Goal: Task Accomplishment & Management: Use online tool/utility

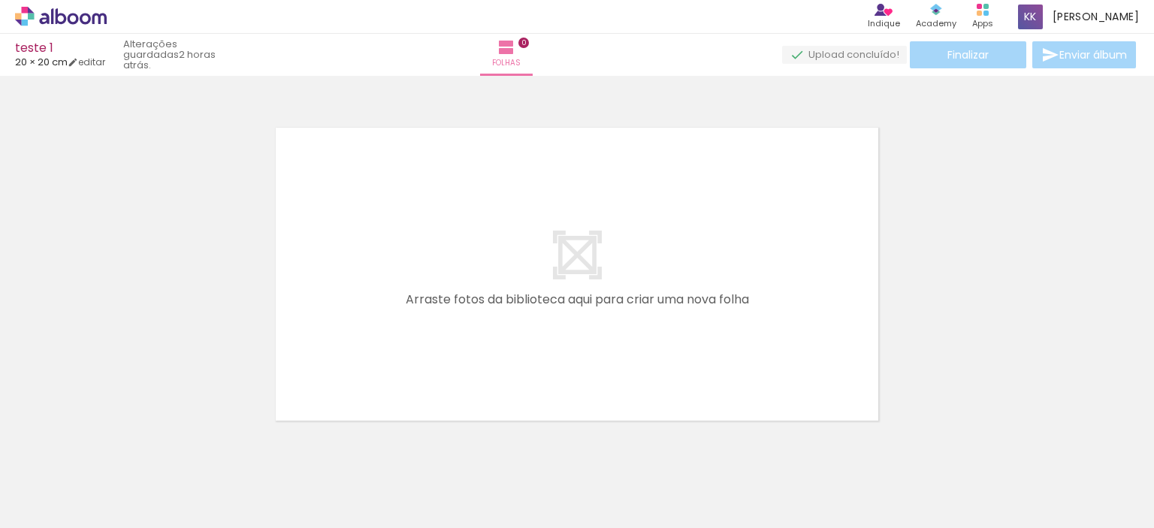
scroll to position [0, 740]
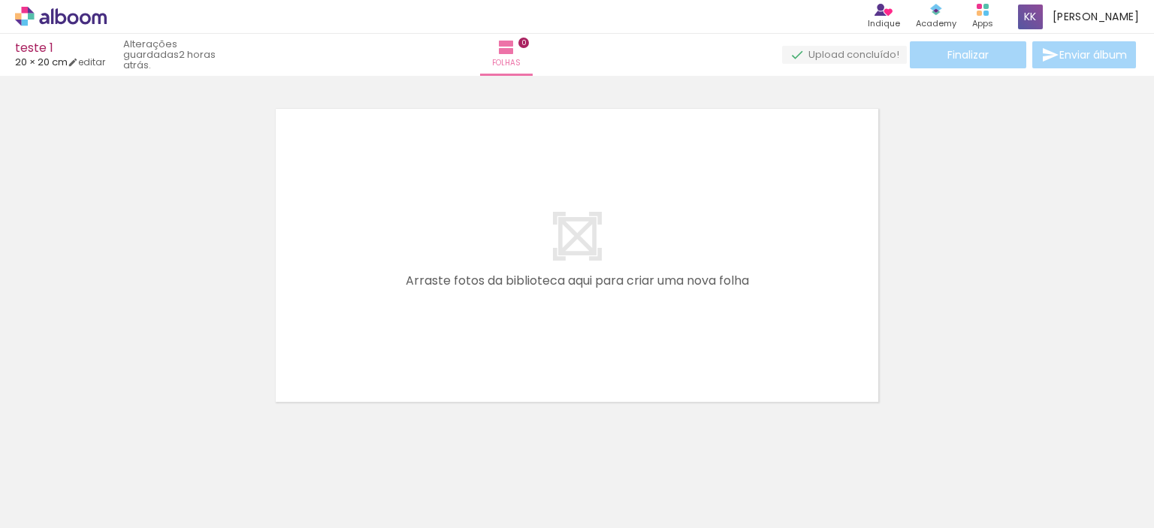
click at [30, 511] on iron-icon at bounding box center [22, 508] width 18 height 18
click at [0, 0] on input "file" at bounding box center [0, 0] width 0 height 0
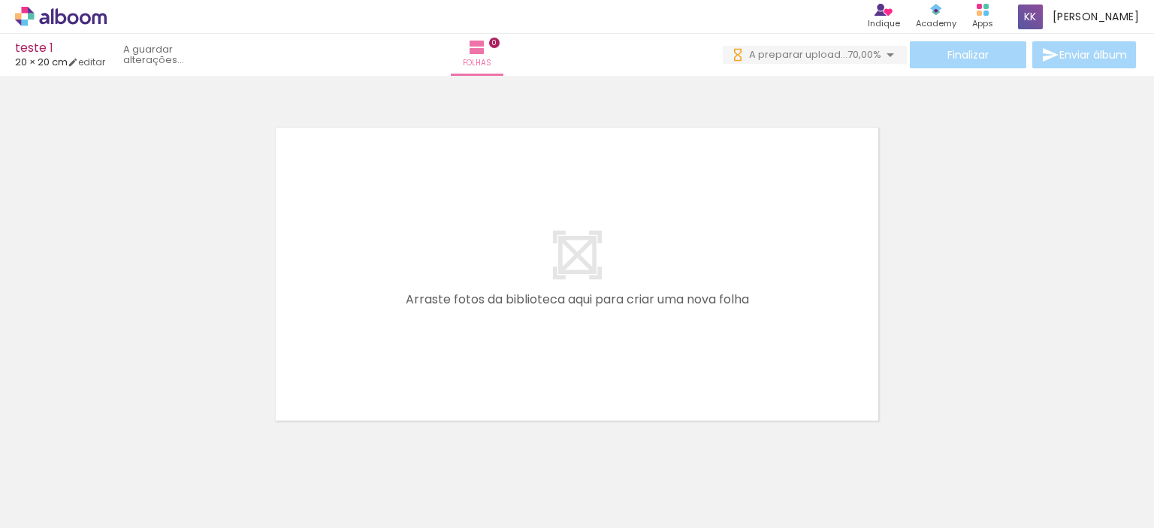
scroll to position [0, 0]
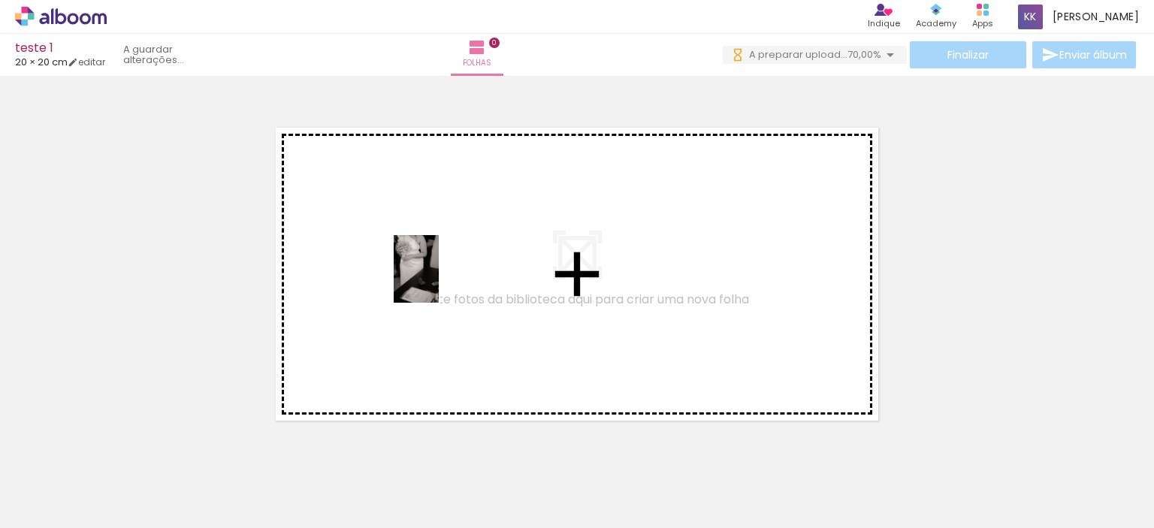
drag, startPoint x: 171, startPoint y: 488, endPoint x: 473, endPoint y: 244, distance: 388.5
click at [473, 244] on quentale-workspace at bounding box center [577, 264] width 1154 height 528
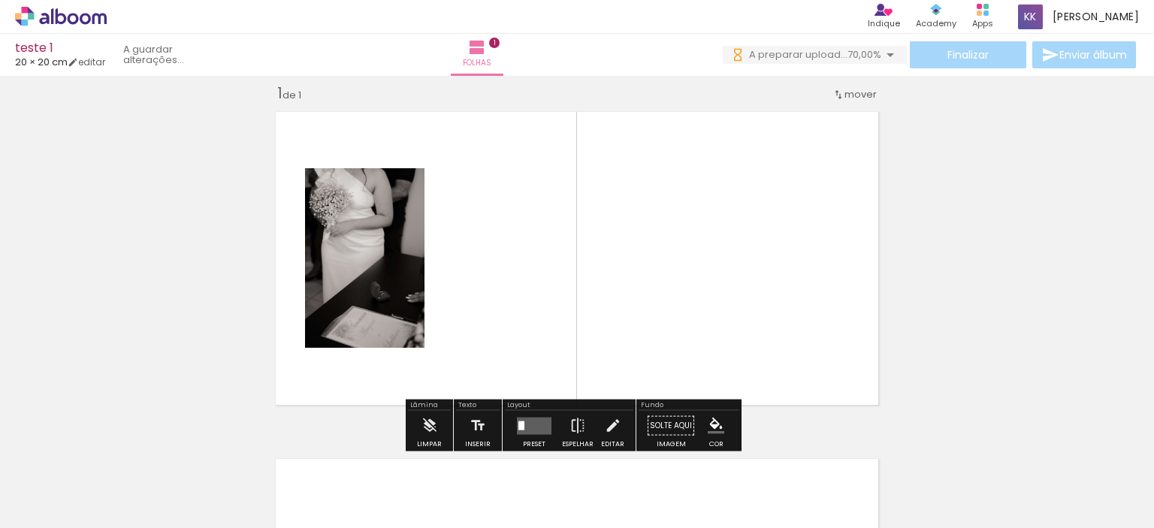
scroll to position [19, 0]
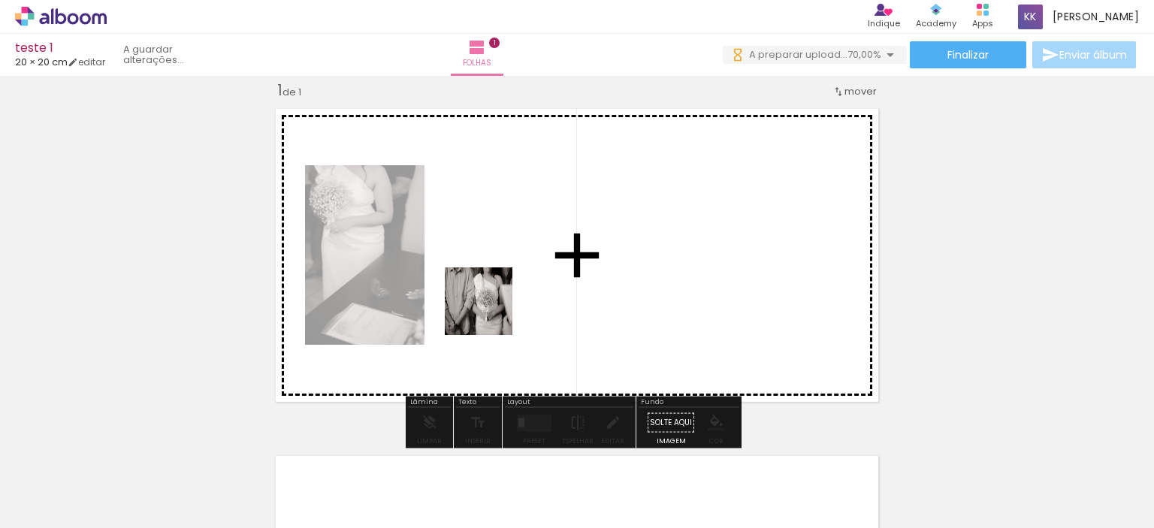
drag, startPoint x: 239, startPoint y: 488, endPoint x: 526, endPoint y: 279, distance: 355.1
click at [526, 279] on quentale-workspace at bounding box center [577, 264] width 1154 height 528
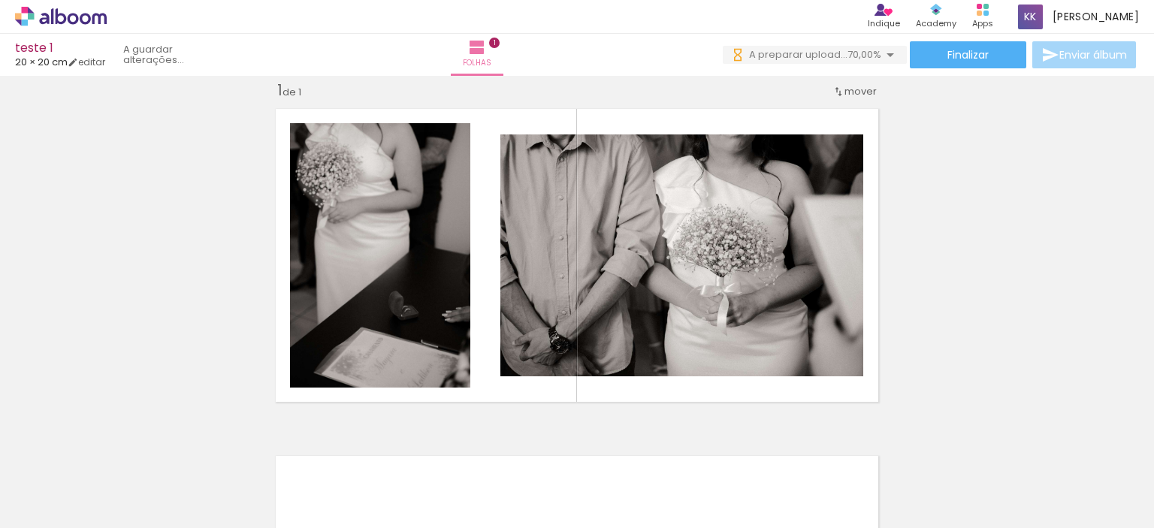
scroll to position [0, 1498]
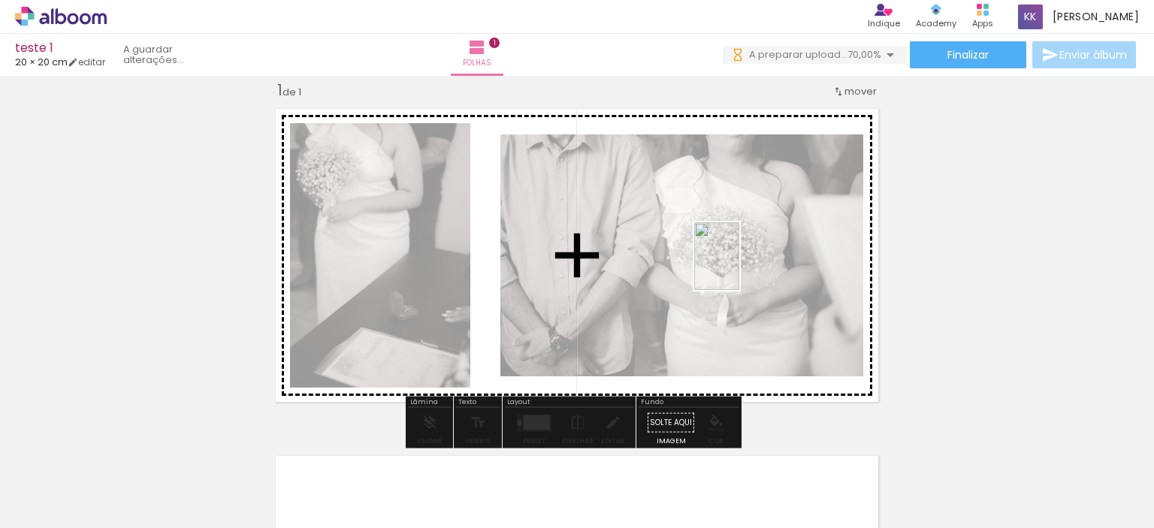
drag, startPoint x: 437, startPoint y: 481, endPoint x: 739, endPoint y: 268, distance: 370.5
click at [739, 268] on quentale-workspace at bounding box center [577, 264] width 1154 height 528
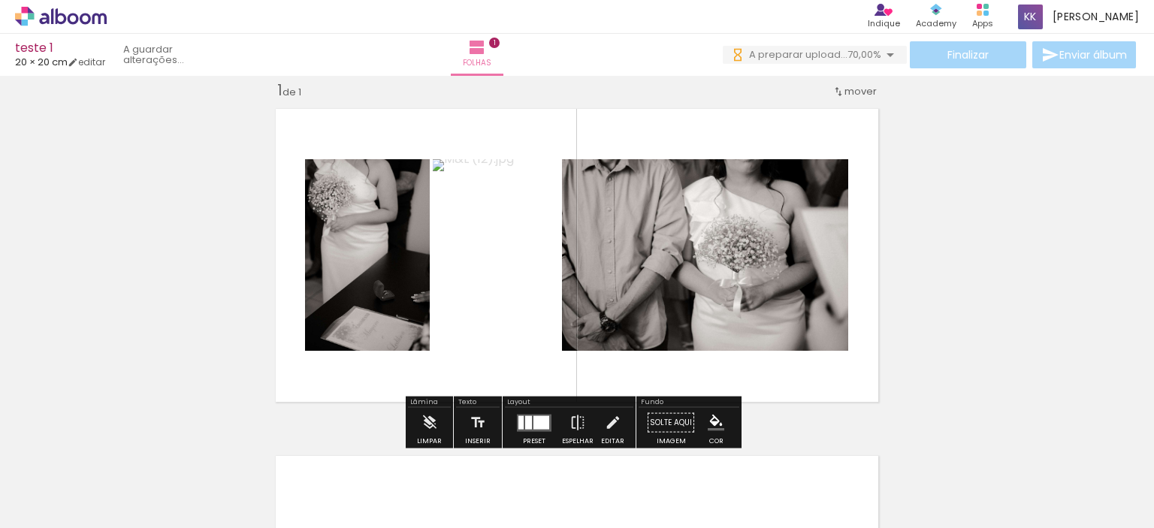
click at [851, 86] on span "mover" at bounding box center [861, 91] width 32 height 14
click at [862, 95] on paper-item "Posição atual: 1" at bounding box center [816, 88] width 114 height 25
click at [921, 126] on div "Inserir folha 1 de 1" at bounding box center [577, 409] width 1154 height 695
click at [534, 420] on div at bounding box center [542, 423] width 16 height 14
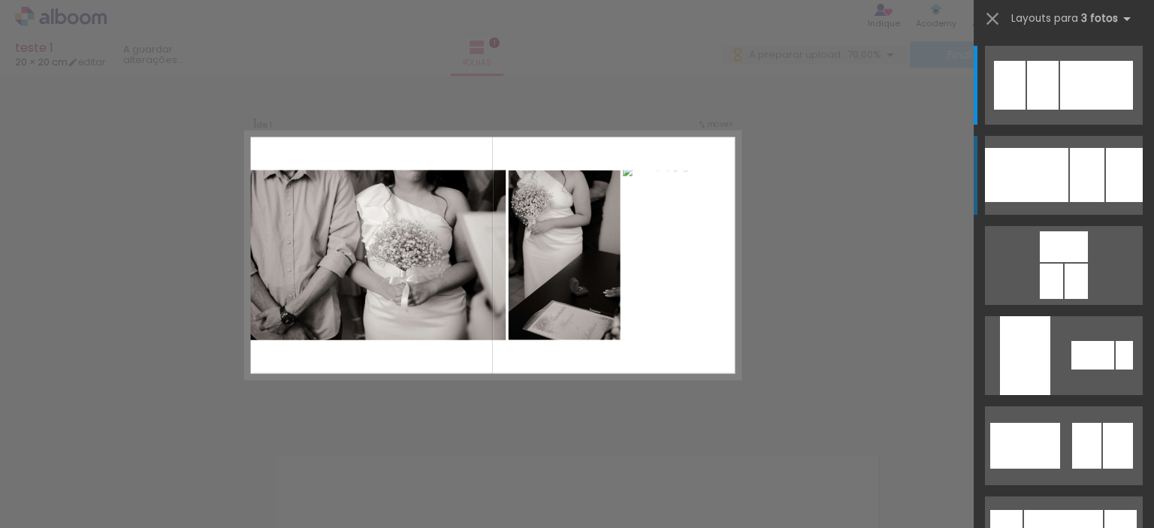
click at [1091, 171] on div at bounding box center [1087, 175] width 35 height 54
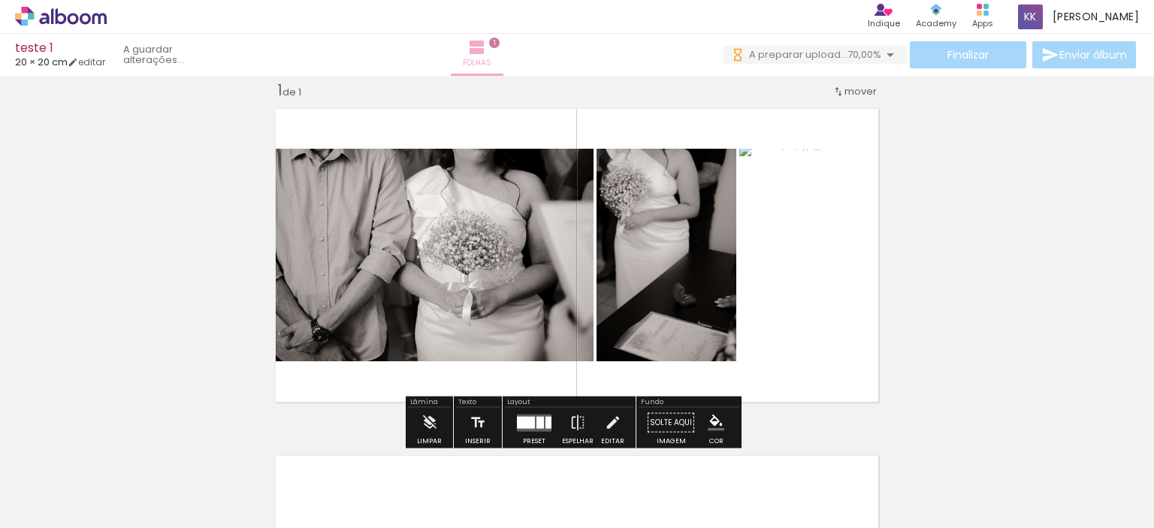
click at [486, 44] on iron-icon at bounding box center [477, 47] width 18 height 18
click at [434, 420] on iron-icon at bounding box center [430, 423] width 17 height 30
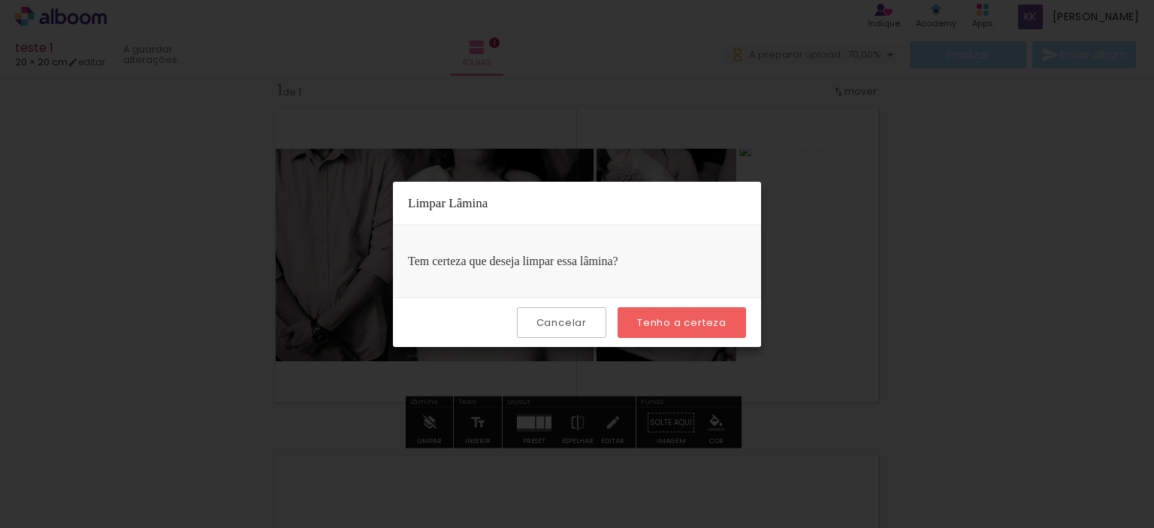
click at [0, 0] on slot "Cancelar" at bounding box center [0, 0] width 0 height 0
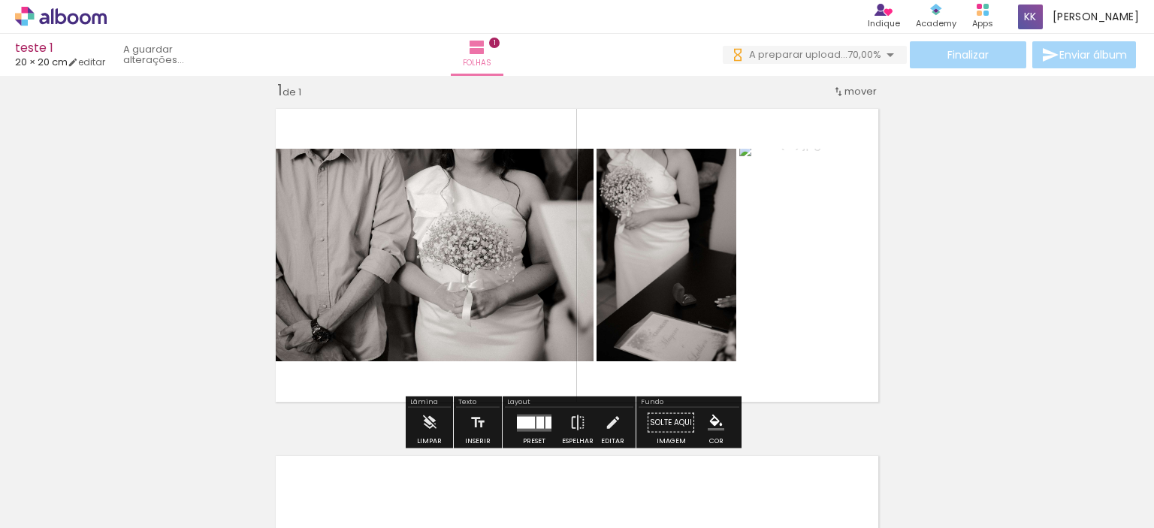
click at [983, 290] on div "Inserir folha 1 de 1" at bounding box center [577, 409] width 1154 height 695
click at [838, 88] on iron-icon at bounding box center [839, 92] width 12 height 12
click at [1001, 147] on div "Inserir folha 1 de 1" at bounding box center [577, 409] width 1154 height 695
click at [491, 58] on span "Folhas" at bounding box center [477, 63] width 29 height 14
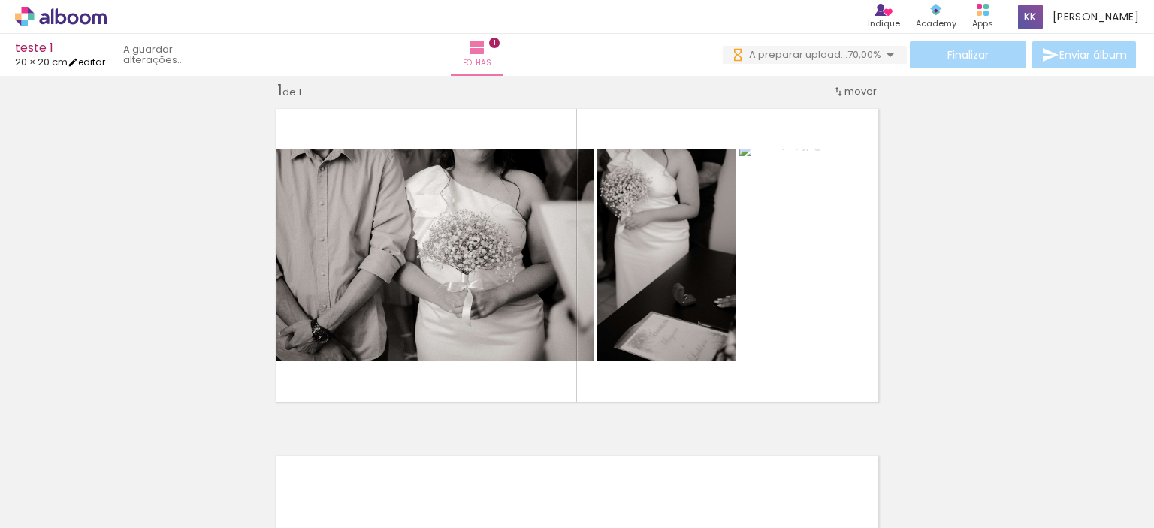
click at [90, 62] on link "editar" at bounding box center [87, 62] width 38 height 13
type input "20"
type input "40"
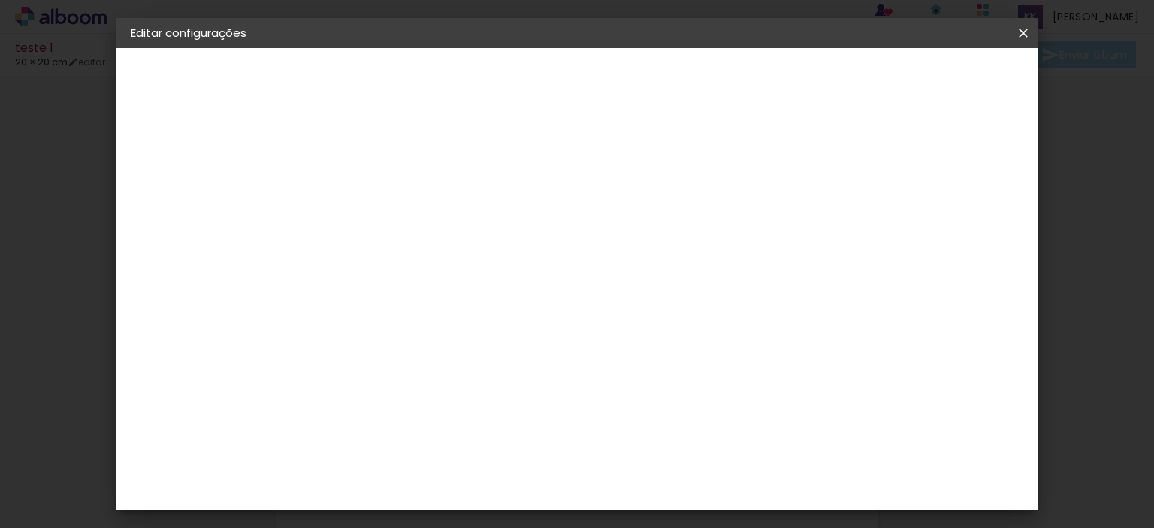
click at [0, 0] on slot "folhas" at bounding box center [0, 0] width 0 height 0
click at [160, 225] on iron-pages "Modelo A escolher modelo... Tamanho livre" at bounding box center [213, 219] width 165 height 30
click at [0, 0] on slot "teste 1" at bounding box center [0, 0] width 0 height 0
click at [203, 153] on div "2. Especificações" at bounding box center [213, 154] width 165 height 18
click at [171, 296] on div "3. Revisão" at bounding box center [213, 296] width 165 height 18
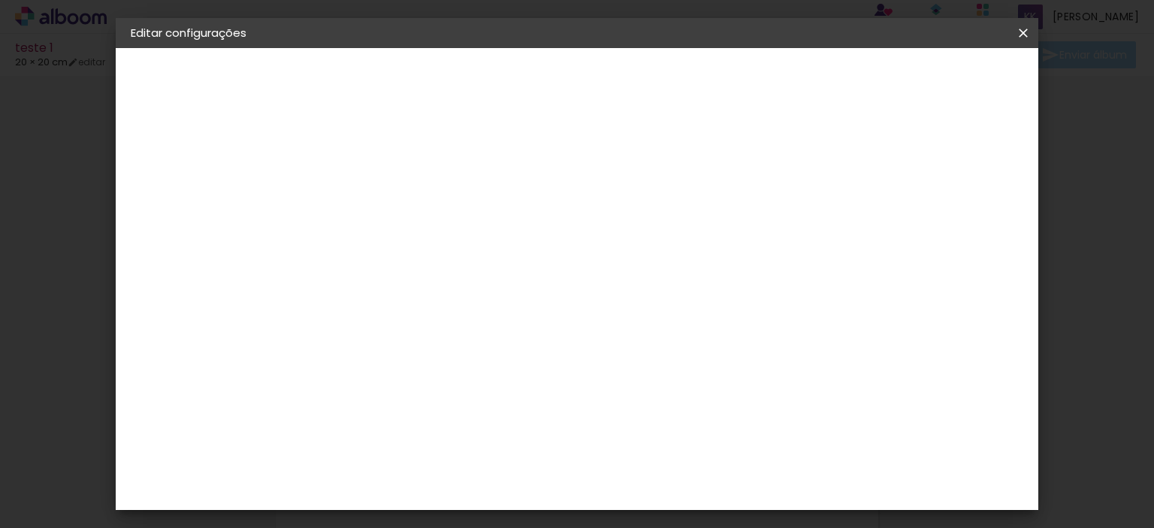
click at [206, 77] on div "1. Informações" at bounding box center [213, 80] width 165 height 18
click at [198, 155] on div "2. Especificações" at bounding box center [213, 154] width 165 height 18
click at [183, 183] on iron-pages "Fornecedor A escolher fornecedor..." at bounding box center [213, 186] width 165 height 30
click at [183, 119] on iron-pages "A preencher título... teste 1" at bounding box center [213, 111] width 165 height 30
click at [177, 82] on div "1. Informações" at bounding box center [213, 80] width 165 height 18
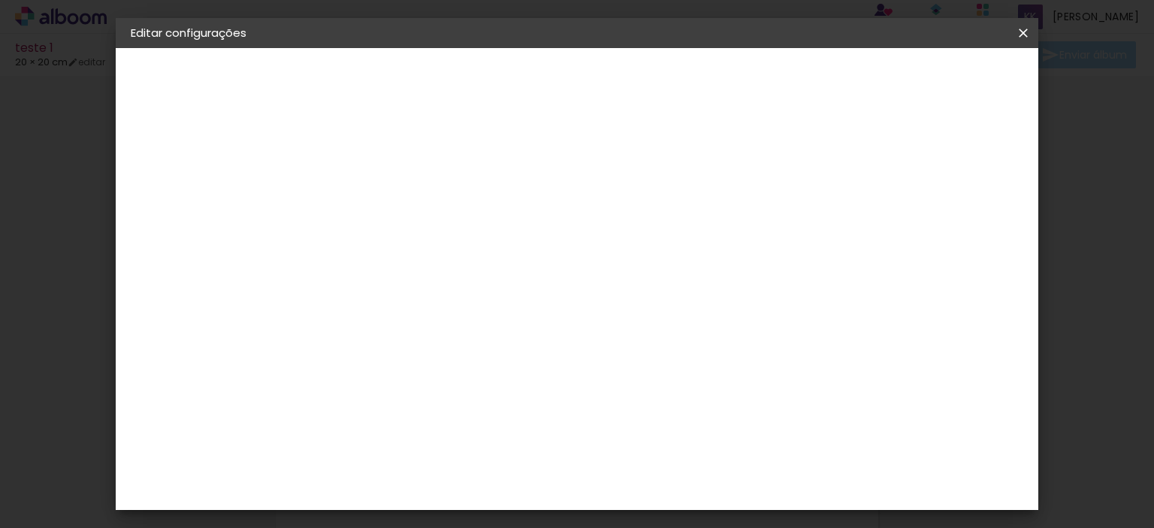
click at [1022, 40] on iron-icon at bounding box center [1024, 33] width 18 height 15
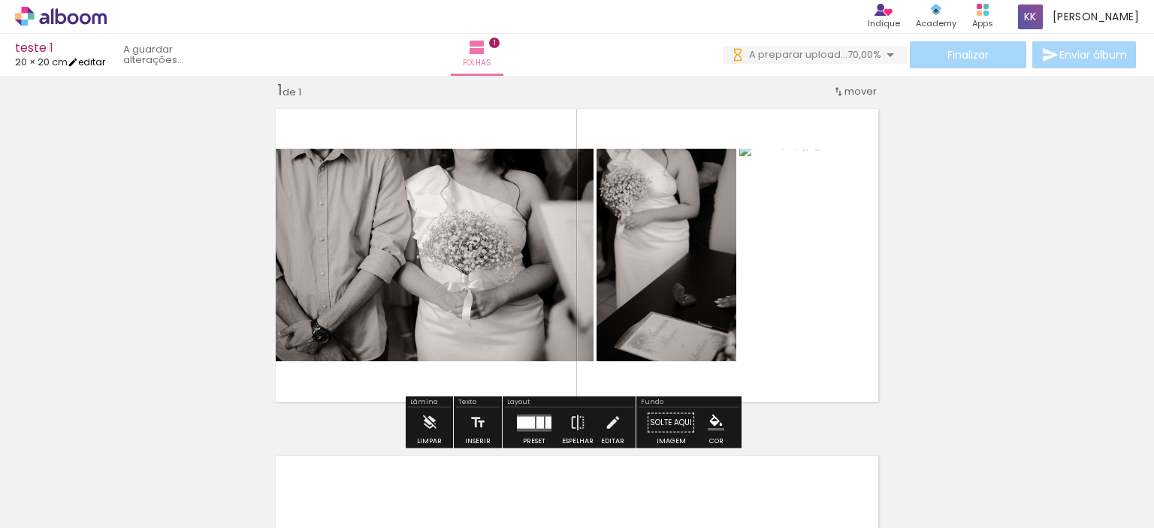
click at [99, 56] on link "editar" at bounding box center [87, 62] width 38 height 13
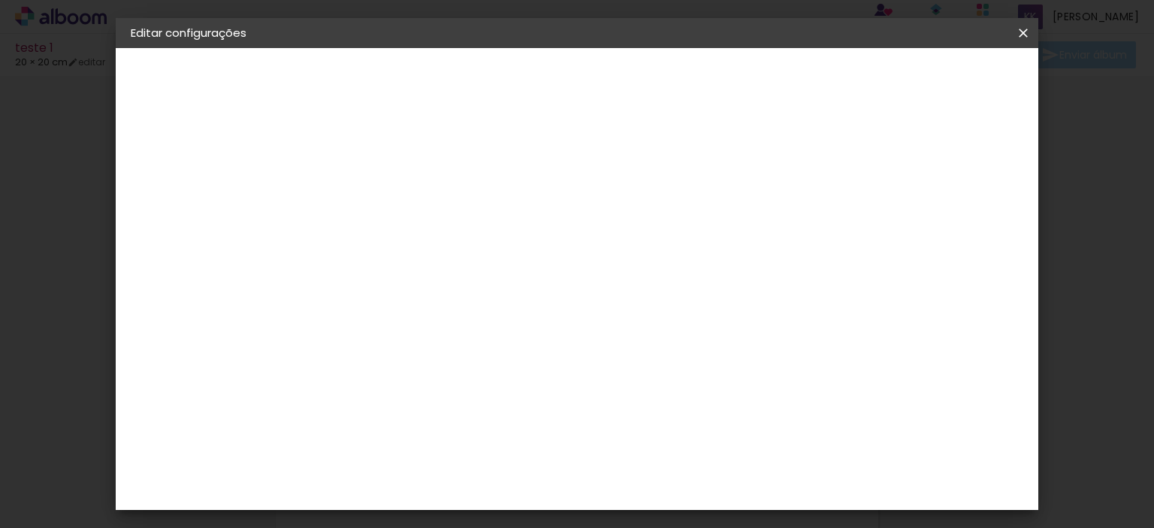
click at [0, 0] on slot "folhas" at bounding box center [0, 0] width 0 height 0
click at [413, 238] on input "[GEOGRAPHIC_DATA]" at bounding box center [376, 240] width 74 height 19
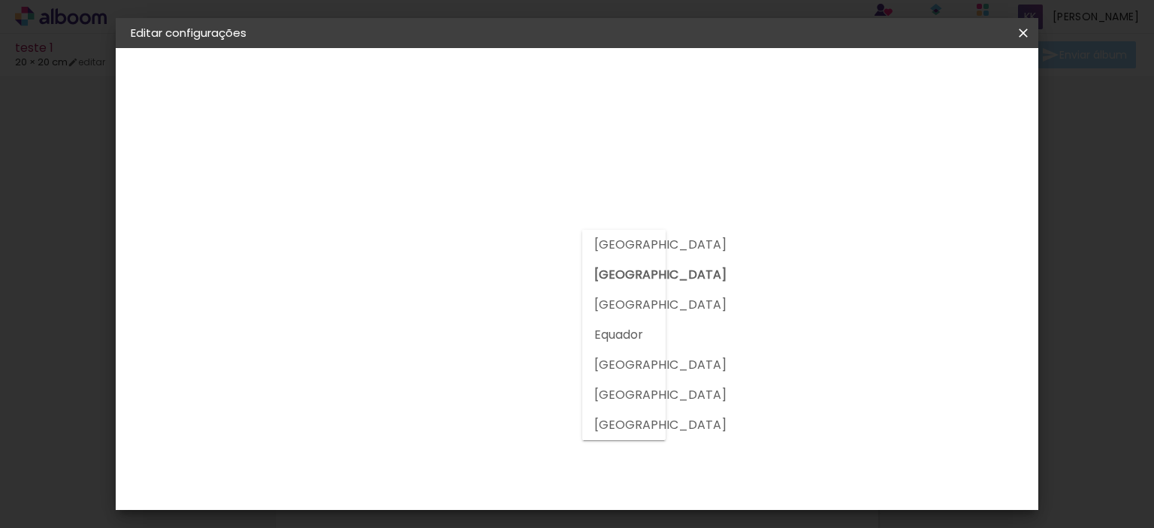
click at [413, 238] on input "[GEOGRAPHIC_DATA]" at bounding box center [376, 240] width 74 height 19
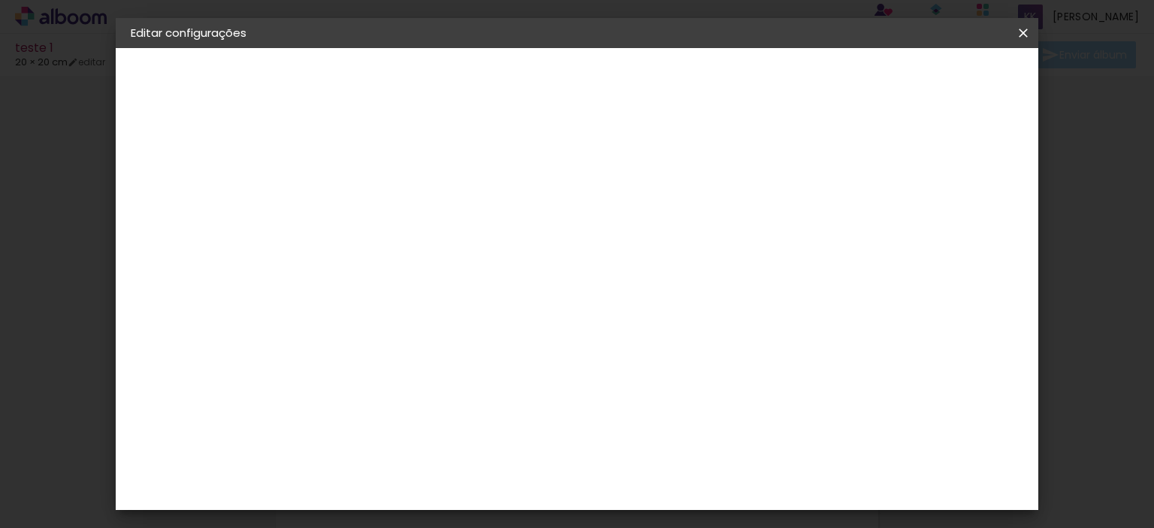
click at [425, 283] on input at bounding box center [382, 286] width 86 height 19
click at [172, 74] on div "1. Informações" at bounding box center [213, 80] width 165 height 18
click at [1020, 29] on iron-icon at bounding box center [1024, 33] width 18 height 15
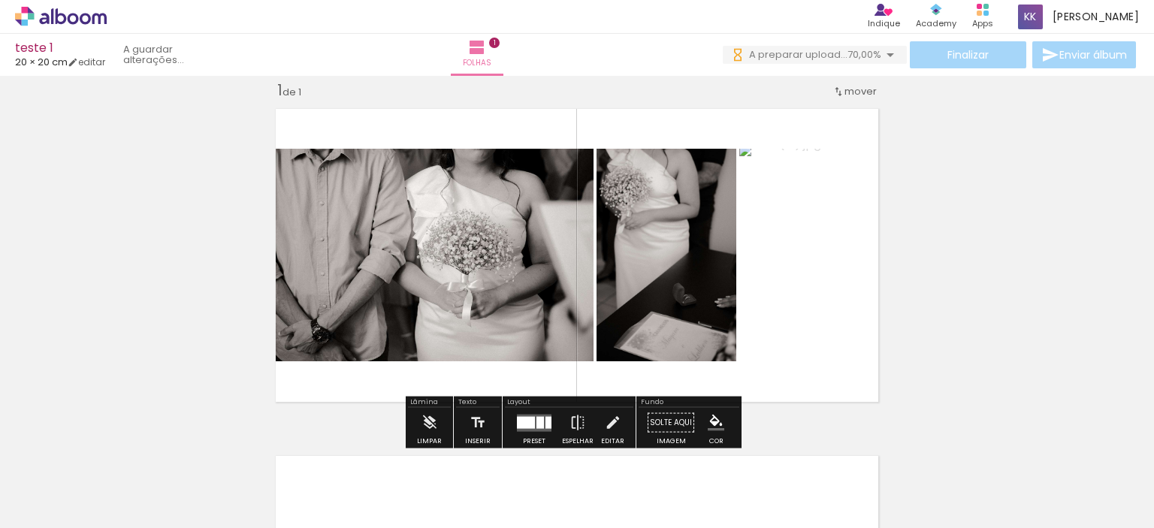
drag, startPoint x: 818, startPoint y: 380, endPoint x: 646, endPoint y: 345, distance: 176.4
click at [646, 345] on quentale-layouter at bounding box center [577, 256] width 619 height 310
click at [897, 113] on div "Inserir folha 1 de 1" at bounding box center [577, 409] width 1154 height 695
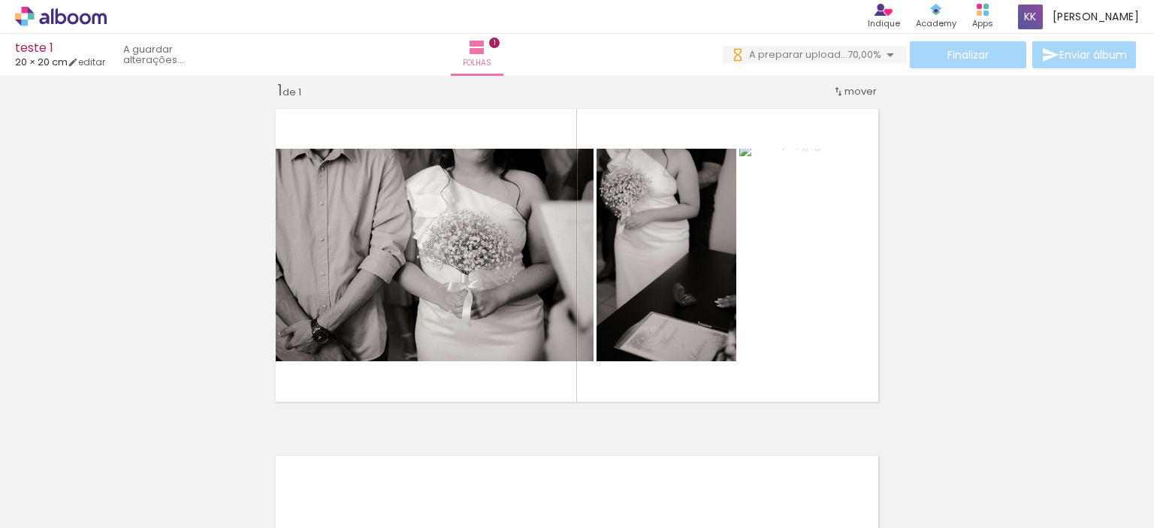
click at [51, 483] on input "Todas as fotos" at bounding box center [42, 482] width 57 height 13
click at [93, 280] on div "Inserir folha 1 de 1" at bounding box center [577, 409] width 1154 height 695
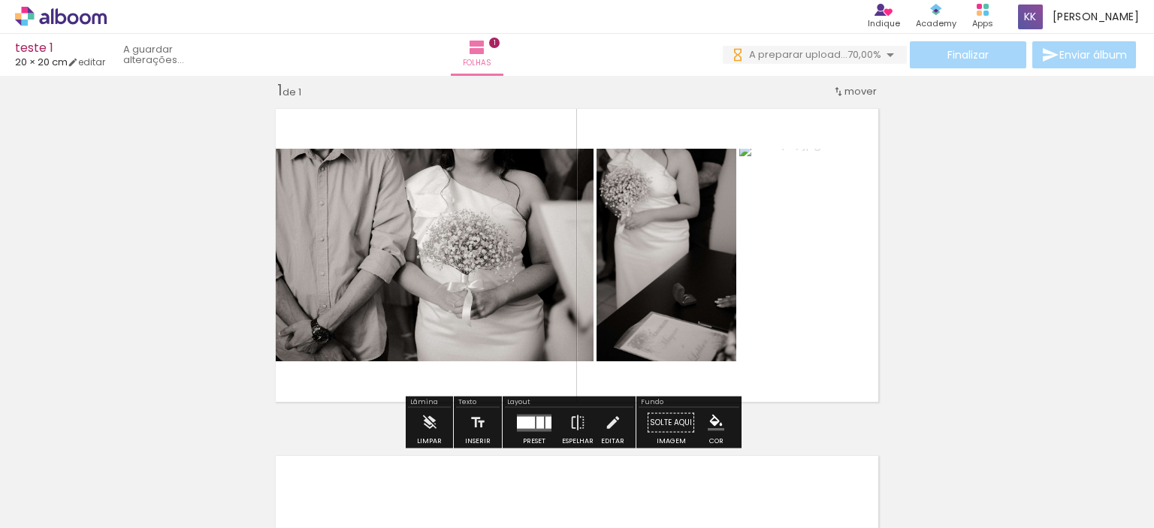
click at [882, 50] on iron-icon at bounding box center [891, 55] width 18 height 18
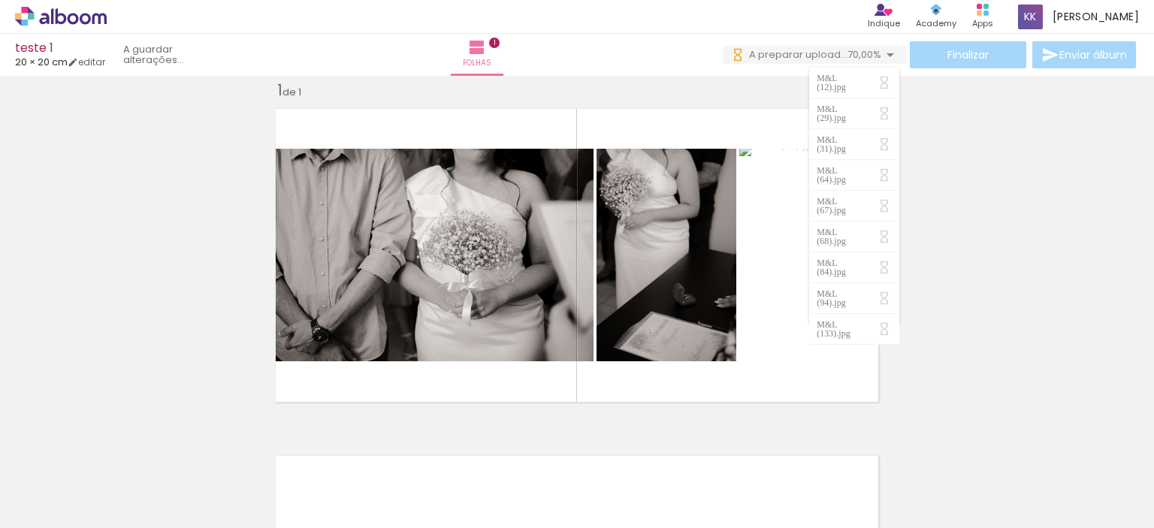
click at [882, 50] on iron-icon at bounding box center [891, 55] width 18 height 18
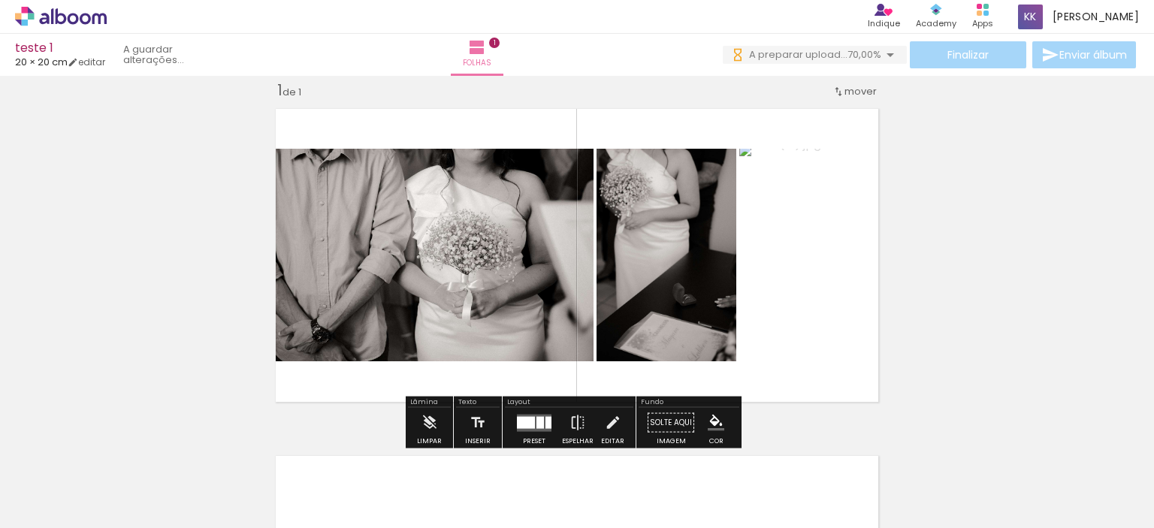
click at [42, 60] on span "20 × 20 cm" at bounding box center [41, 62] width 53 height 14
click at [105, 62] on link "editar" at bounding box center [87, 62] width 38 height 13
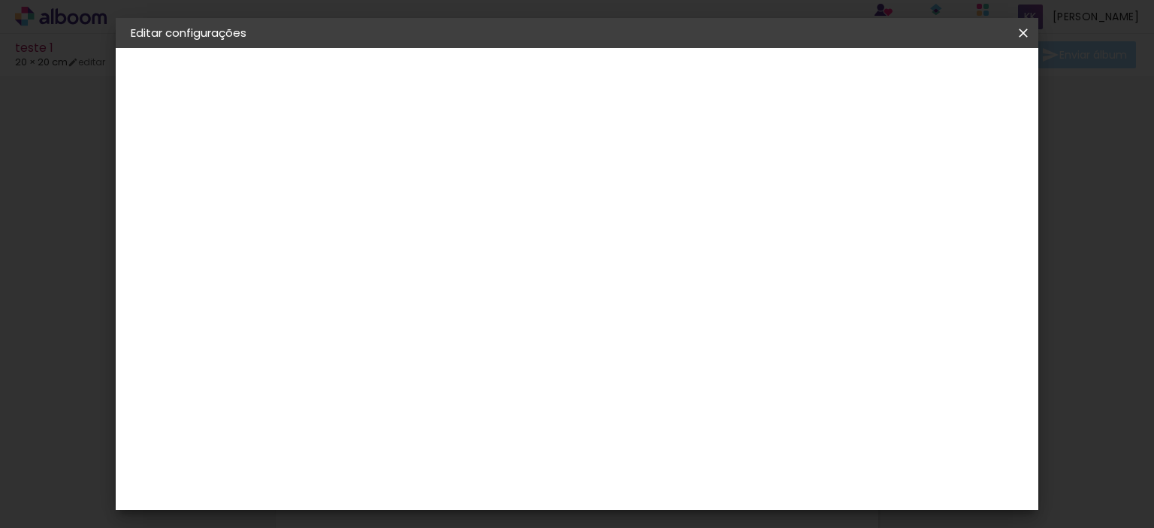
click at [0, 0] on slot "folhas" at bounding box center [0, 0] width 0 height 0
click at [173, 186] on iron-pages "Fornecedor A escolher fornecedor..." at bounding box center [213, 186] width 165 height 30
click at [425, 295] on div at bounding box center [382, 296] width 86 height 2
type input "a"
click at [1027, 32] on iron-icon at bounding box center [1024, 33] width 18 height 15
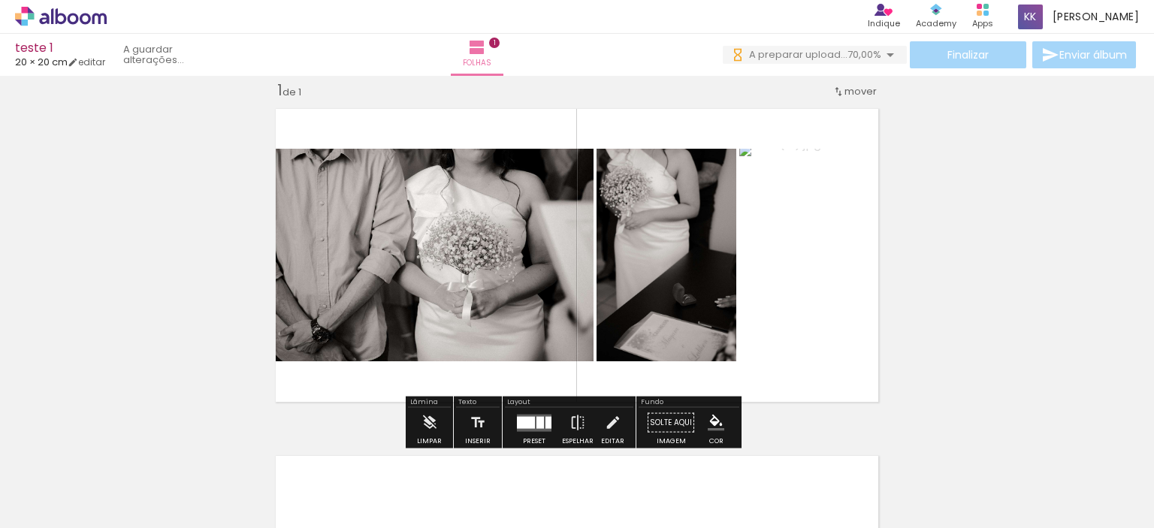
click at [1026, 242] on div "Inserir folha 1 de 1" at bounding box center [577, 409] width 1154 height 695
